Goal: Information Seeking & Learning: Learn about a topic

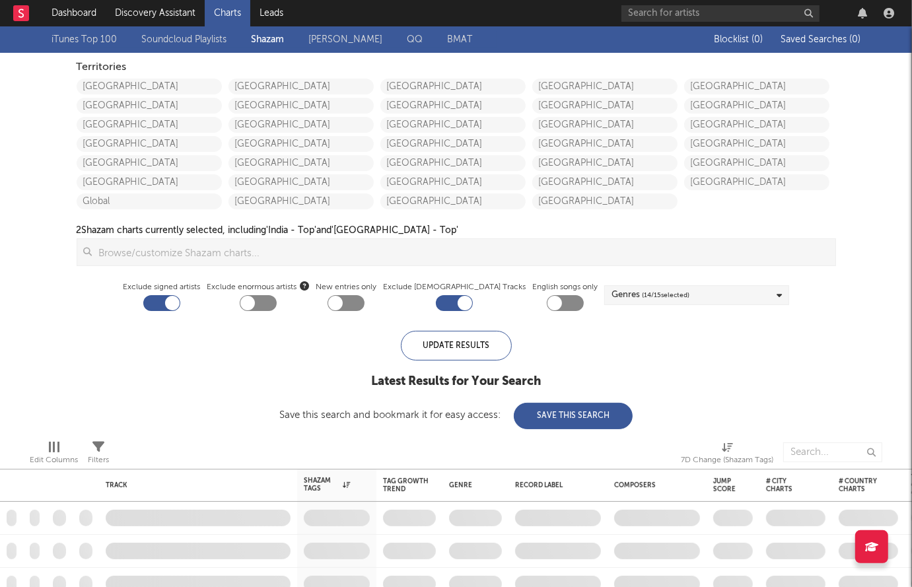
checkbox input "true"
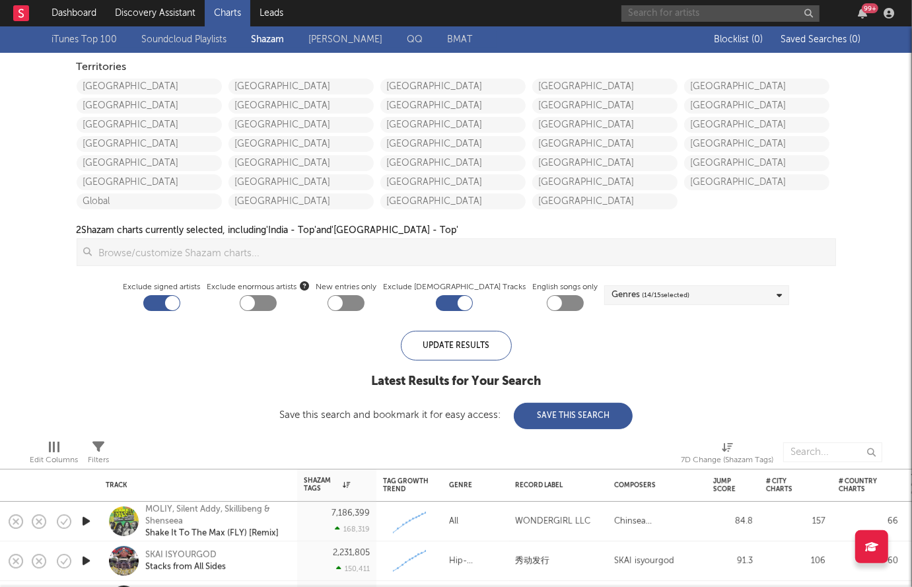
click at [688, 5] on input "text" at bounding box center [720, 13] width 198 height 17
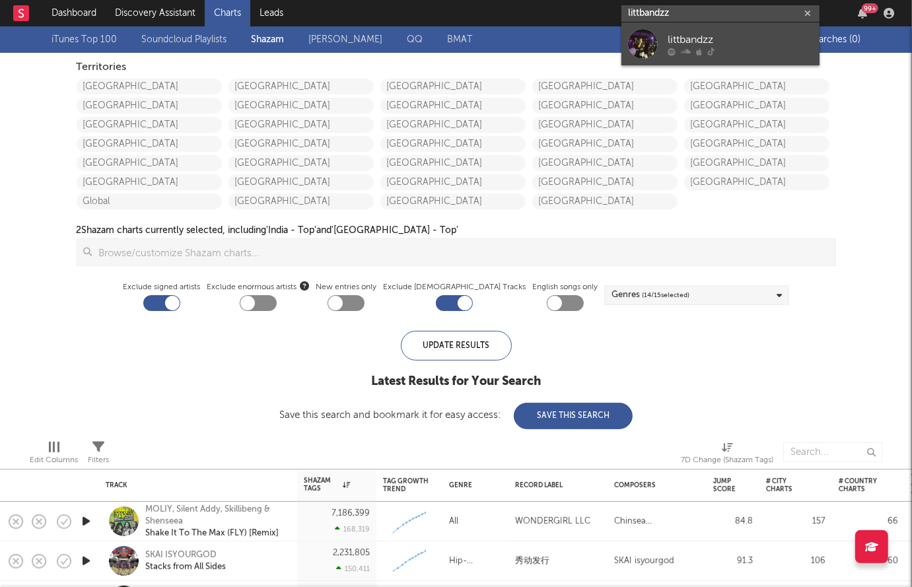
type input "littbandzz"
click at [647, 37] on div at bounding box center [643, 44] width 30 height 30
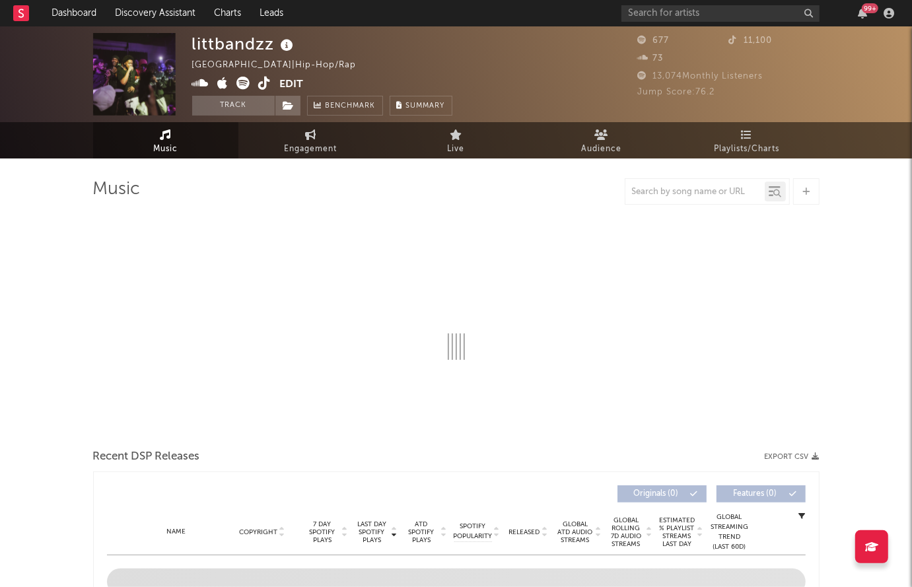
select select "1w"
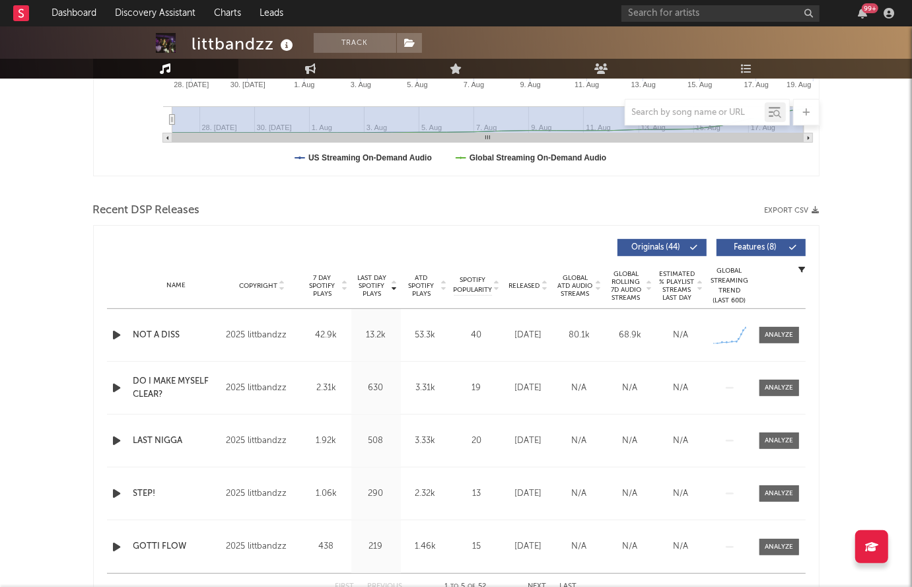
scroll to position [390, 0]
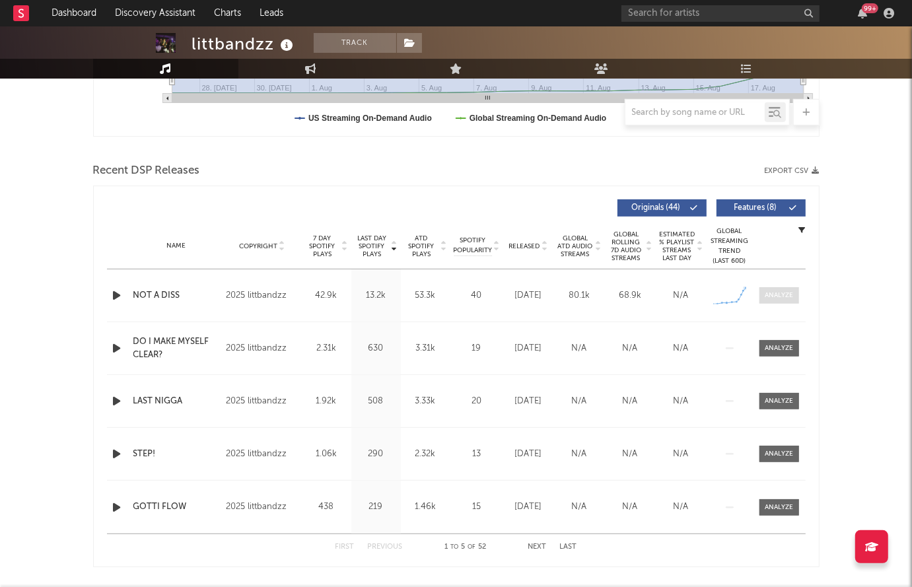
click at [769, 288] on span at bounding box center [779, 295] width 40 height 17
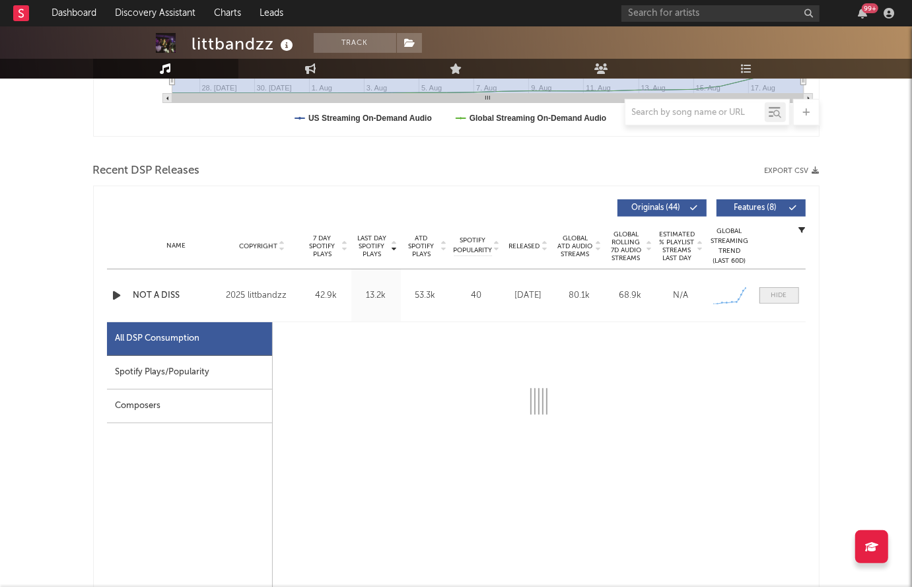
select select "1w"
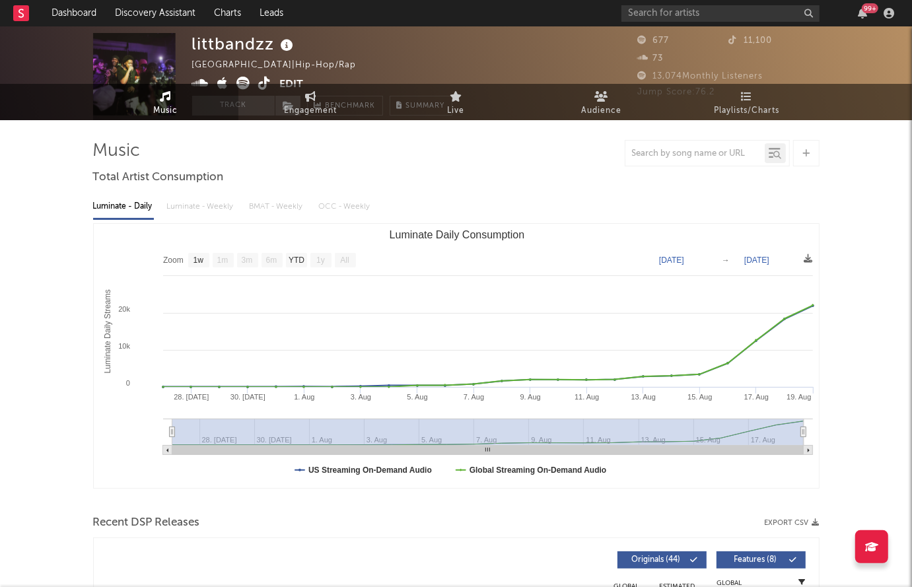
scroll to position [0, 0]
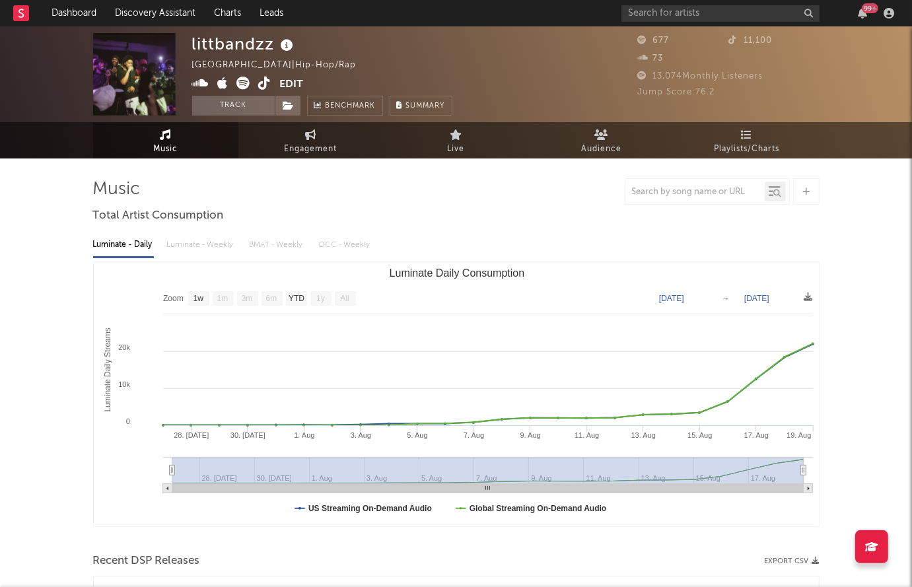
click at [242, 82] on icon at bounding box center [243, 83] width 13 height 13
click at [261, 83] on icon at bounding box center [265, 83] width 13 height 13
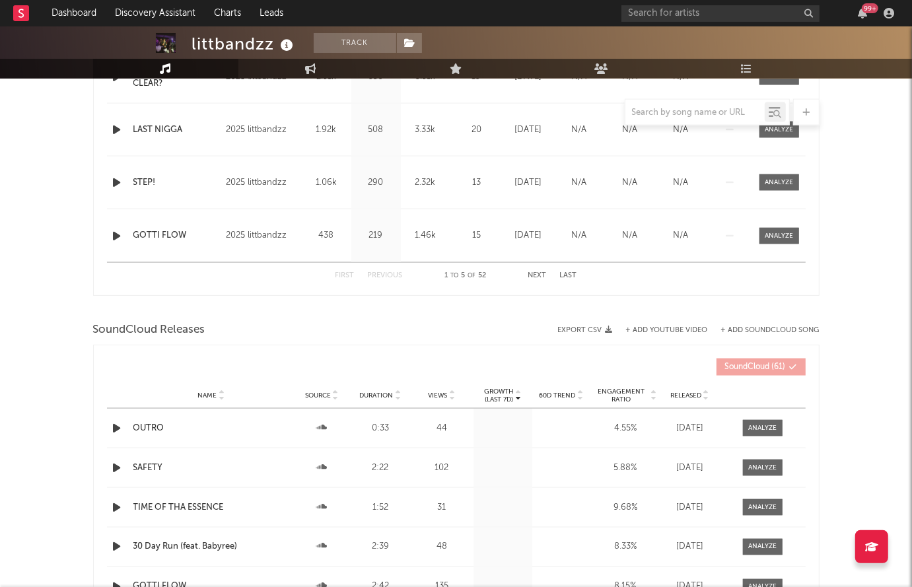
scroll to position [1118, 0]
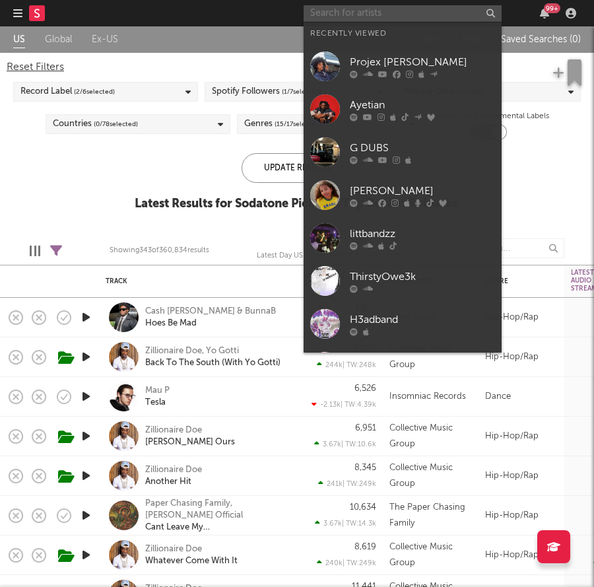
click at [382, 8] on input "text" at bounding box center [403, 13] width 198 height 17
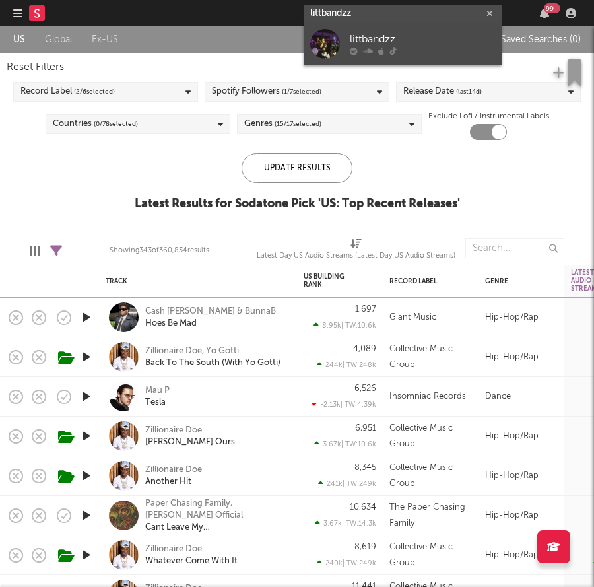
type input "littbandzz"
click at [450, 36] on div "littbandzz" at bounding box center [422, 40] width 145 height 16
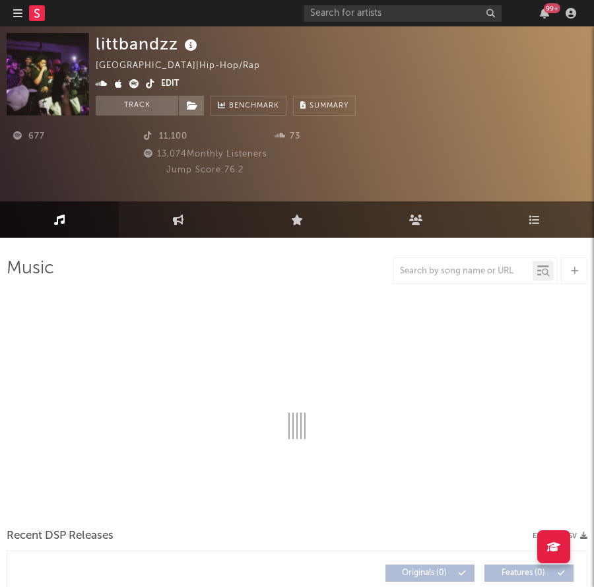
select select "1w"
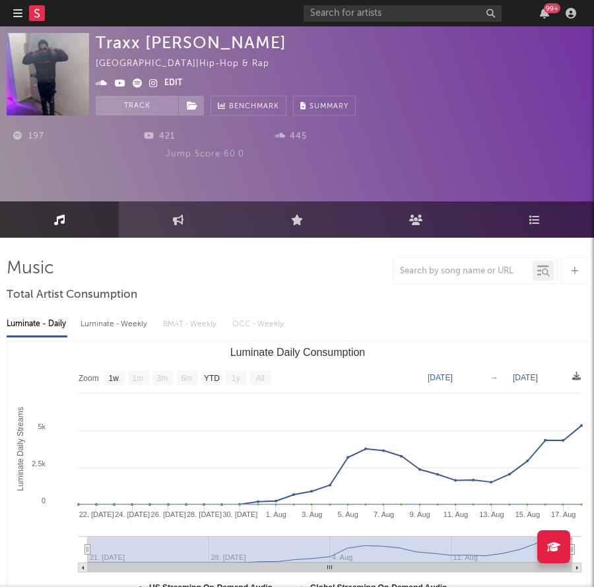
select select "1w"
